Goal: Transaction & Acquisition: Download file/media

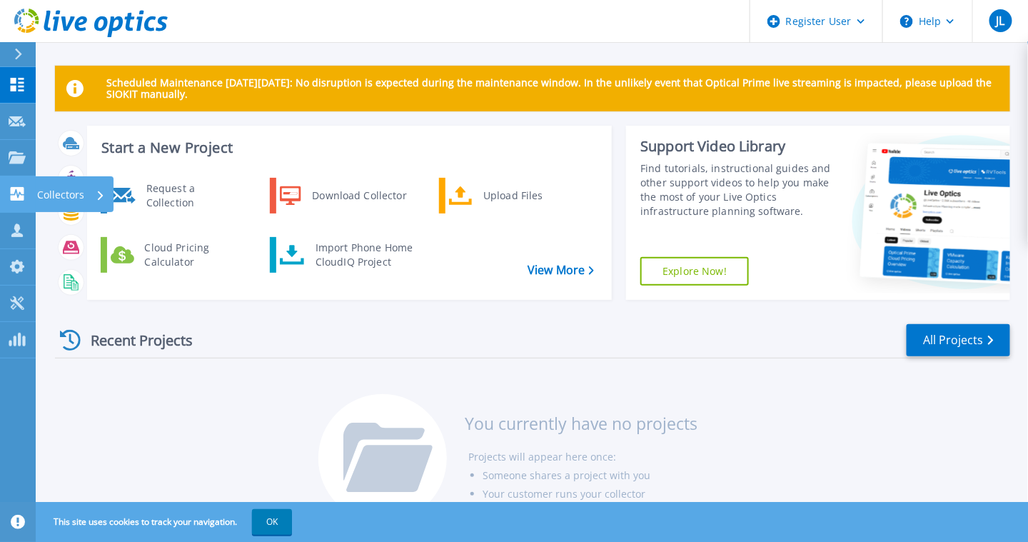
click at [41, 197] on p "Collectors" at bounding box center [60, 194] width 47 height 37
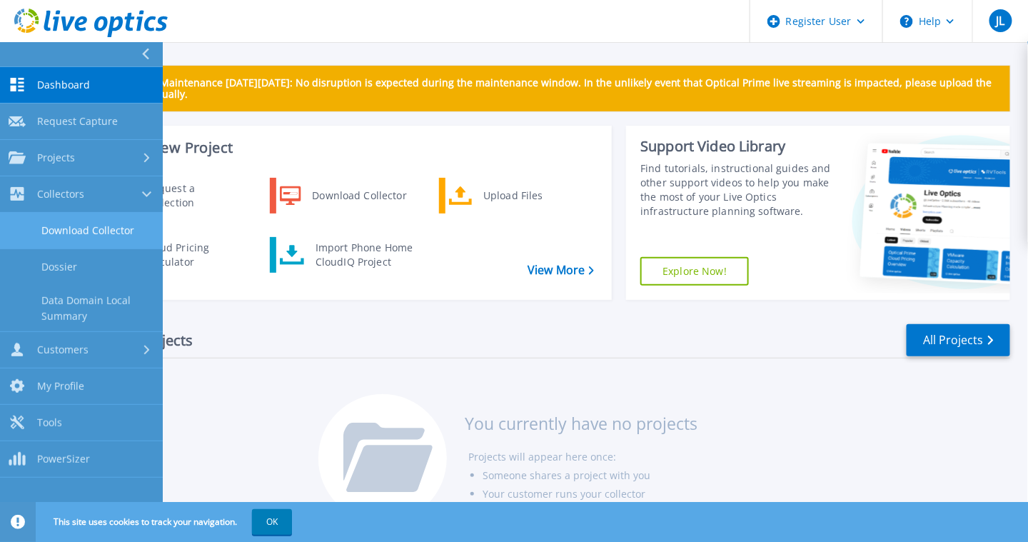
click at [49, 224] on link "Download Collector" at bounding box center [81, 231] width 163 height 36
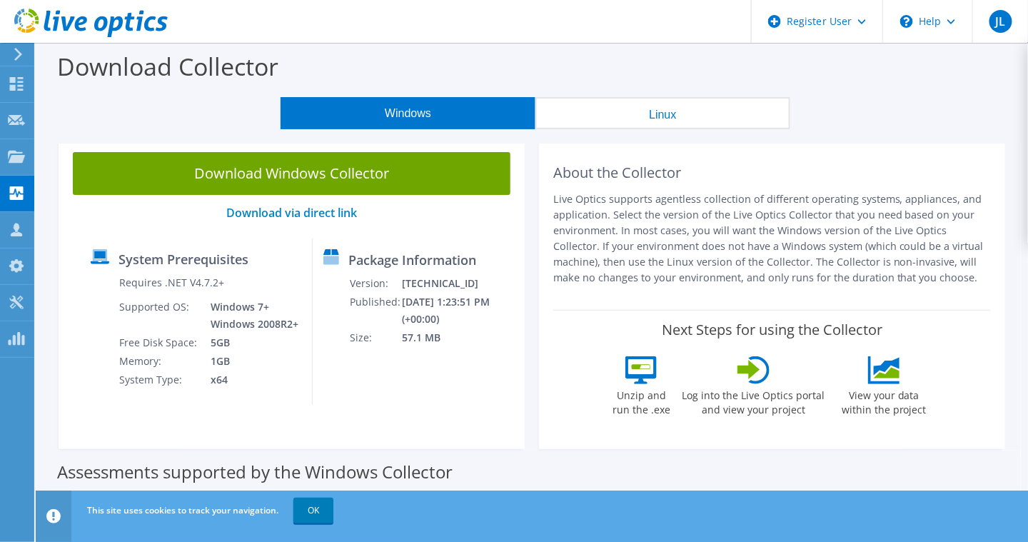
click at [628, 119] on button "Linux" at bounding box center [662, 113] width 255 height 32
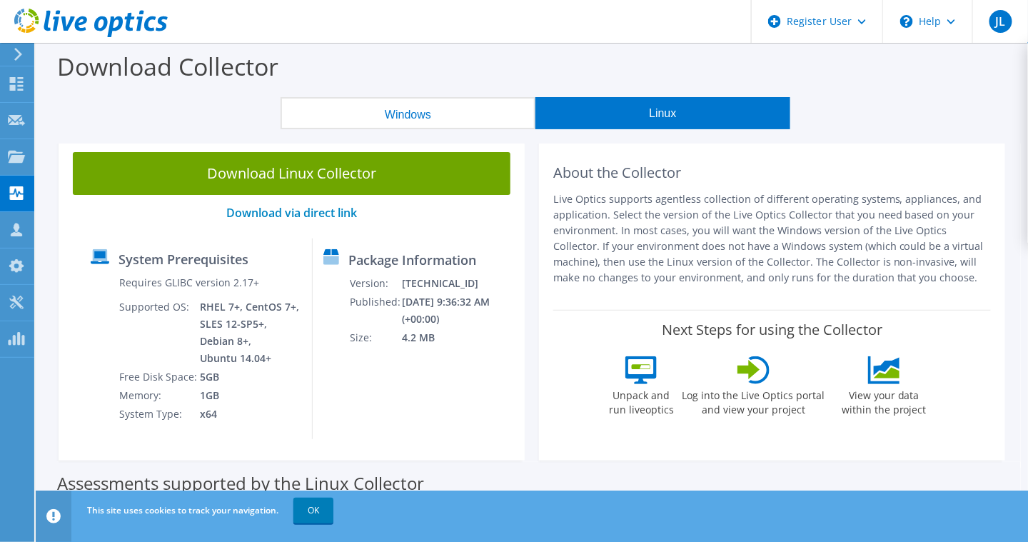
click at [338, 118] on button "Windows" at bounding box center [407, 113] width 255 height 32
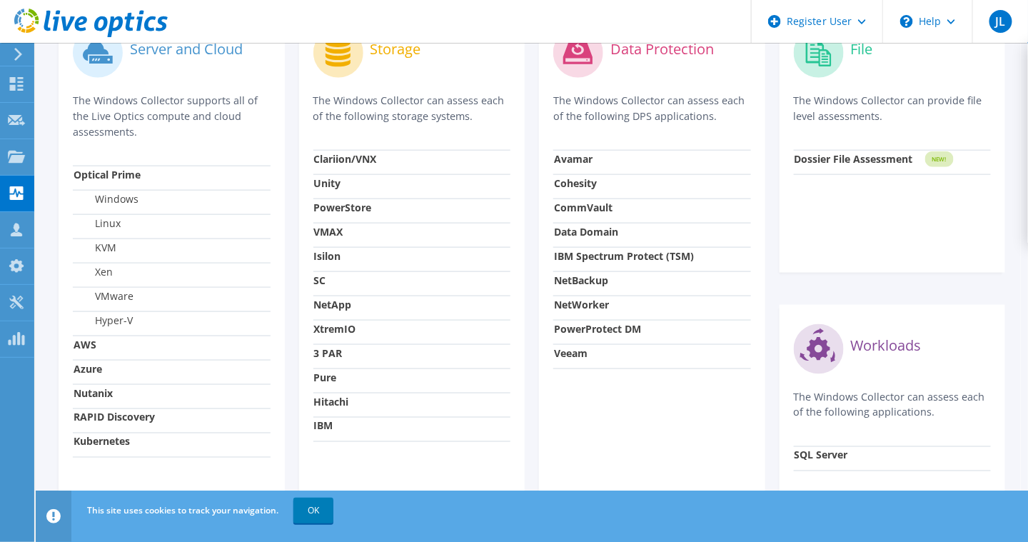
scroll to position [500, 0]
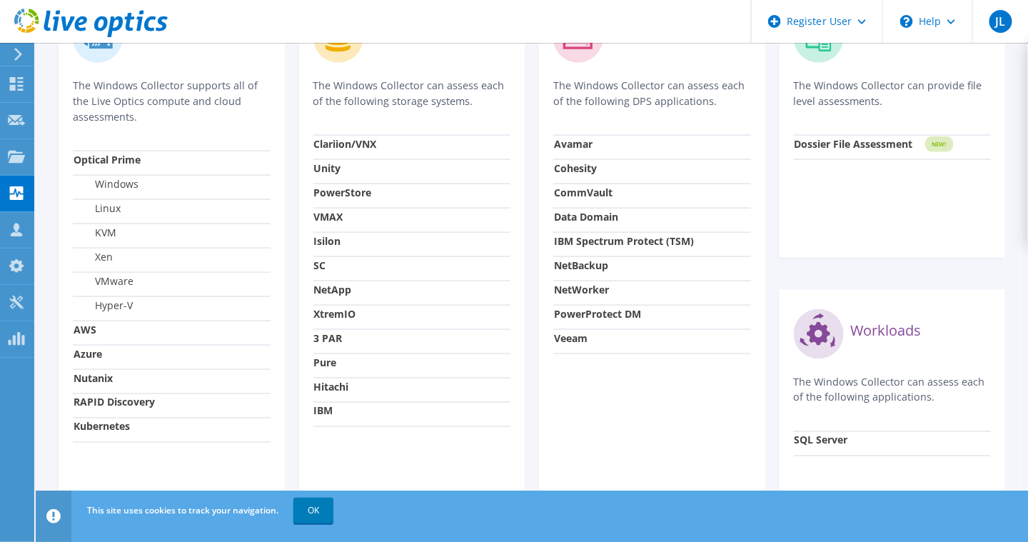
click at [78, 348] on strong "Azure" at bounding box center [88, 354] width 29 height 14
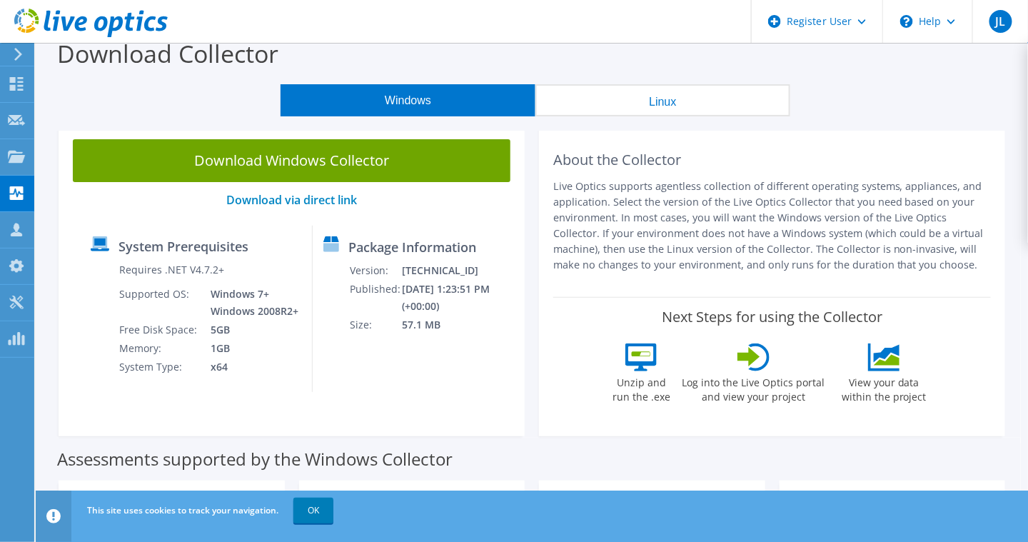
scroll to position [0, 0]
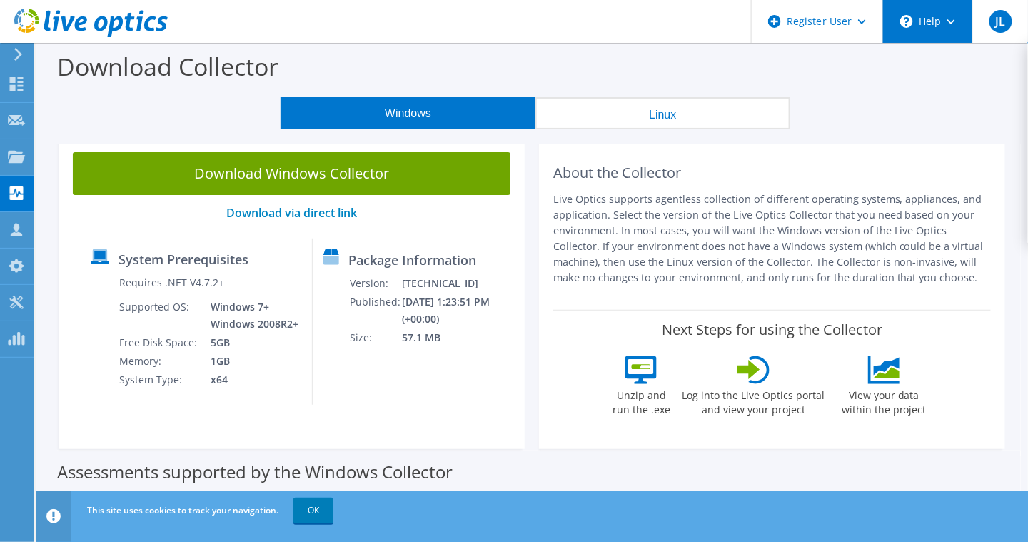
click at [931, 18] on div "\n Help" at bounding box center [927, 21] width 90 height 43
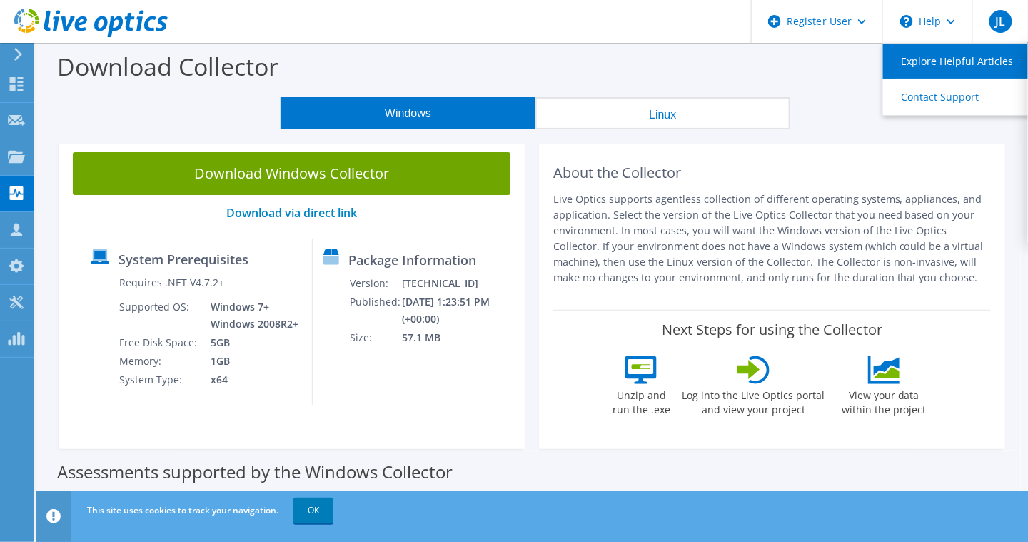
click at [948, 61] on link "Explore Helpful Articles" at bounding box center [962, 61] width 159 height 35
click at [645, 113] on button "Linux" at bounding box center [662, 113] width 255 height 32
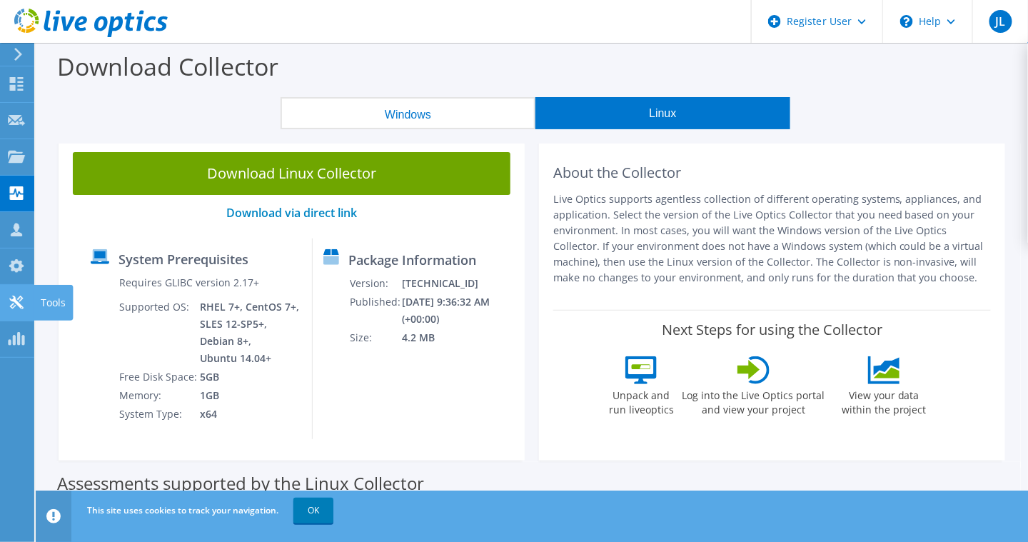
click at [16, 295] on icon at bounding box center [16, 302] width 17 height 14
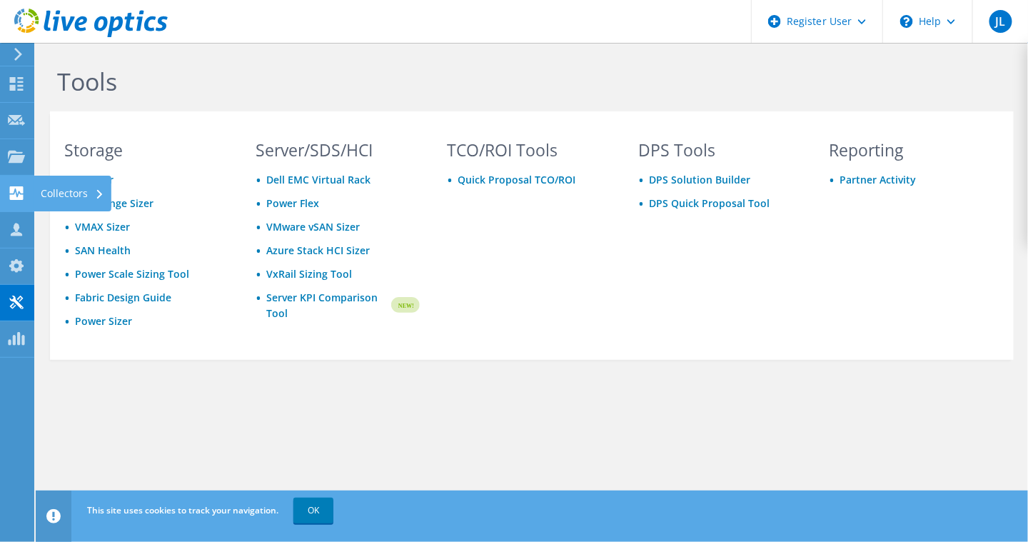
click at [44, 188] on div "Collectors" at bounding box center [73, 194] width 78 height 36
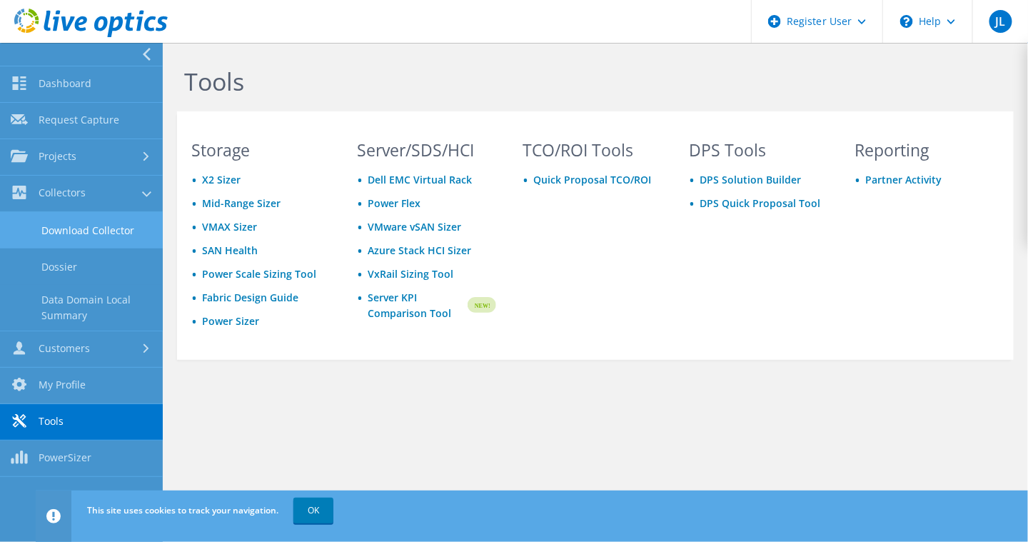
click at [72, 222] on link "Download Collector" at bounding box center [81, 230] width 163 height 36
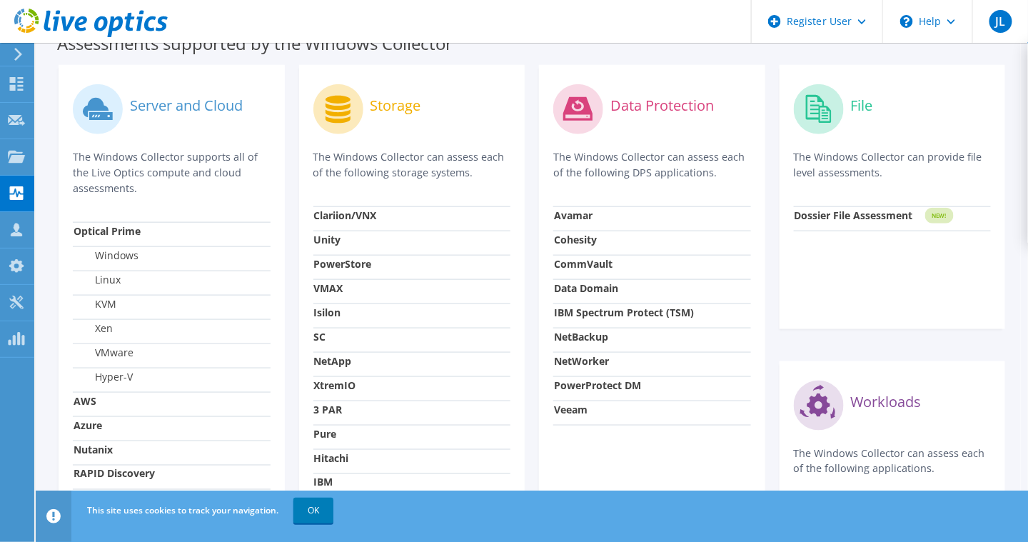
scroll to position [571, 0]
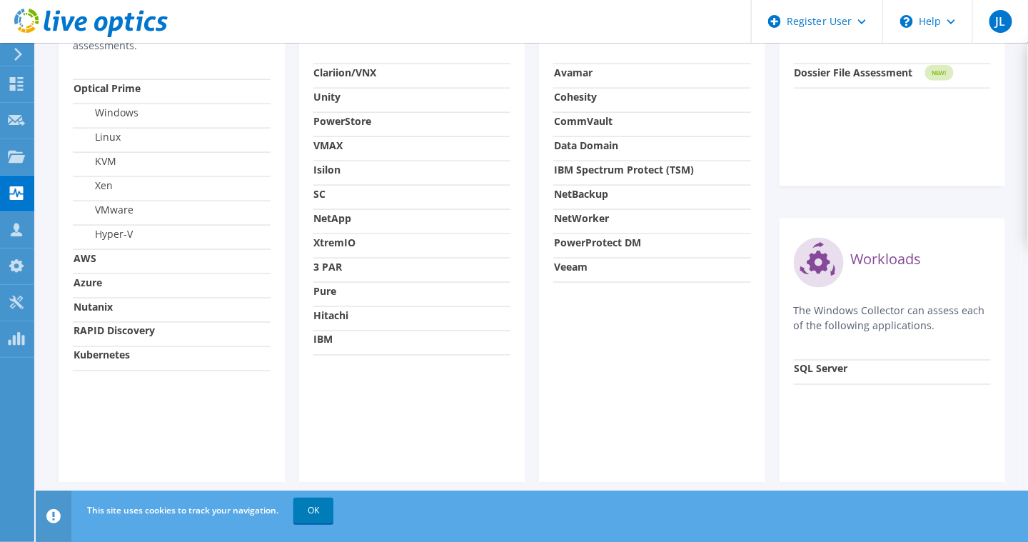
click at [92, 283] on strong "Azure" at bounding box center [88, 282] width 29 height 14
click at [94, 308] on strong "Nutanix" at bounding box center [93, 307] width 39 height 14
click at [103, 333] on strong "RAPID Discovery" at bounding box center [114, 331] width 81 height 14
click at [96, 358] on strong "Kubernetes" at bounding box center [102, 355] width 56 height 14
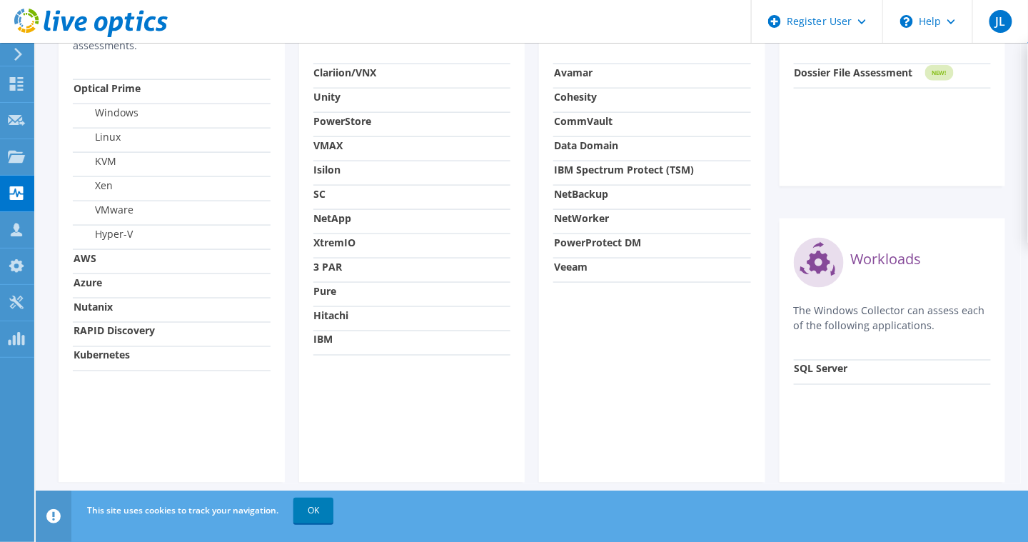
click at [88, 273] on td "Azure" at bounding box center [172, 285] width 198 height 24
click at [88, 267] on td "AWS" at bounding box center [172, 261] width 198 height 24
drag, startPoint x: 88, startPoint y: 267, endPoint x: 89, endPoint y: 285, distance: 17.9
click at [89, 285] on tbody "Optical Prime Windows Linux KVM Xen VMware Hyper-V AWS Azure Nutanix RAPID Disc…" at bounding box center [172, 224] width 198 height 291
click at [89, 285] on strong "Azure" at bounding box center [88, 282] width 29 height 14
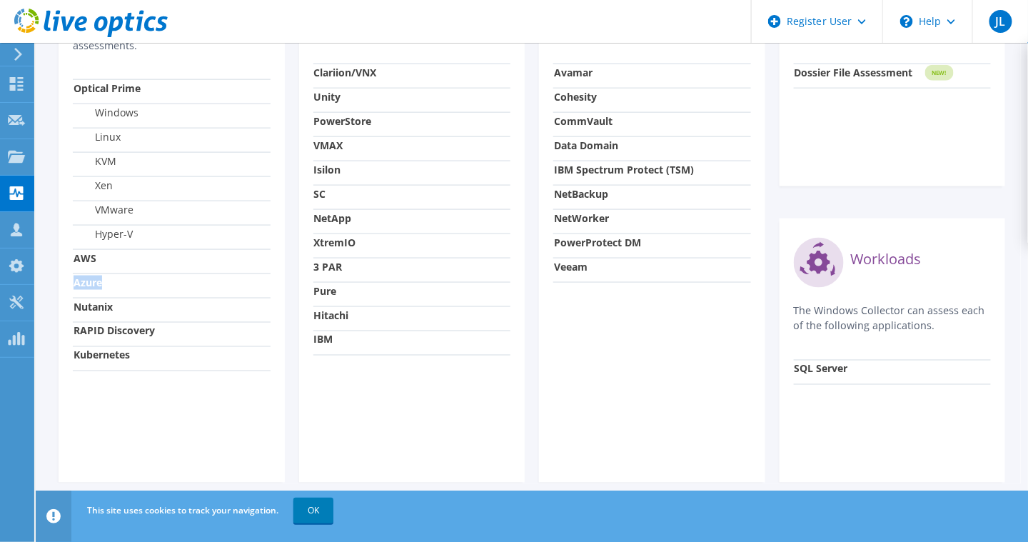
click at [89, 285] on strong "Azure" at bounding box center [88, 282] width 29 height 14
click at [90, 285] on strong "Azure" at bounding box center [88, 282] width 29 height 14
click at [156, 278] on td "Azure" at bounding box center [172, 285] width 198 height 24
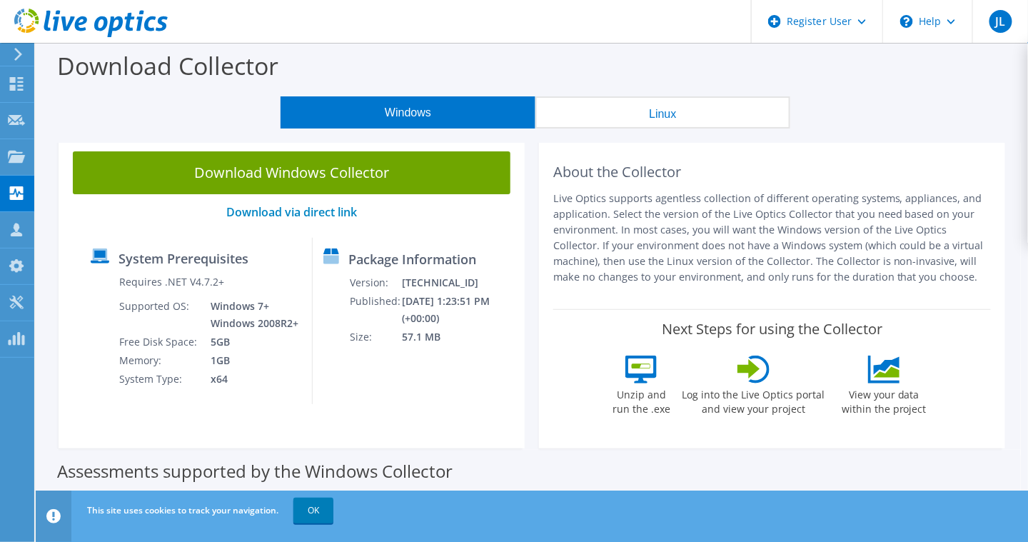
scroll to position [0, 0]
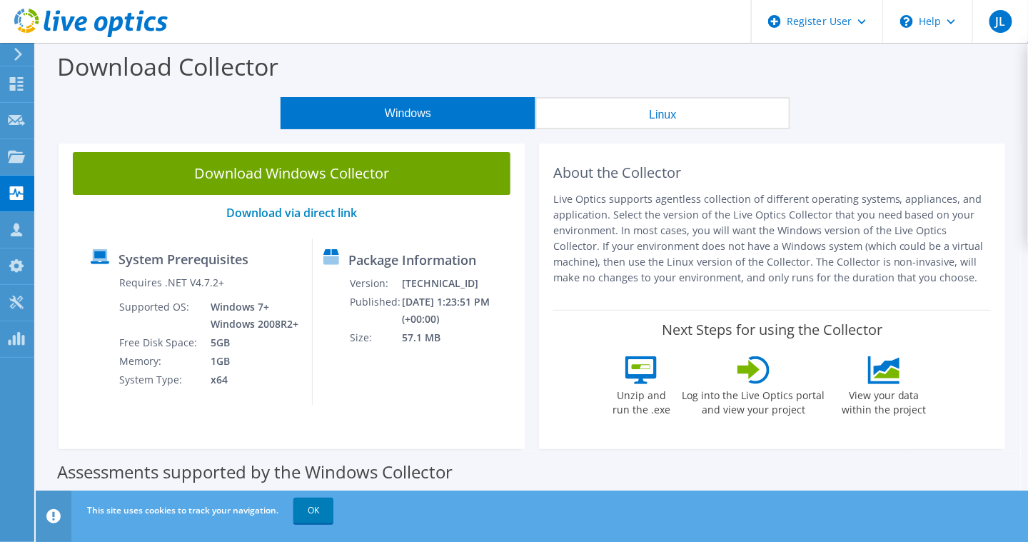
click at [681, 118] on button "Linux" at bounding box center [662, 113] width 255 height 32
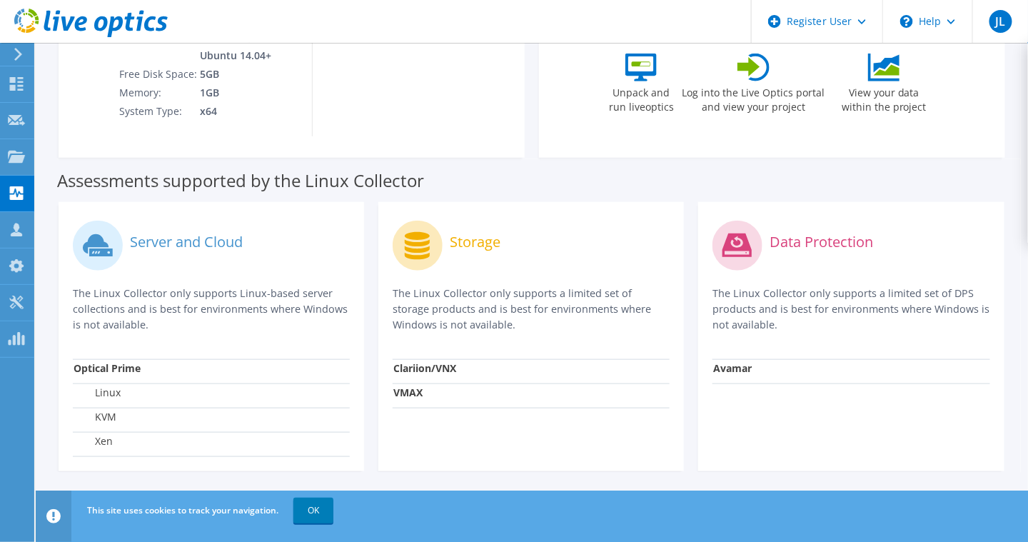
scroll to position [160, 0]
